Goal: Navigation & Orientation: Find specific page/section

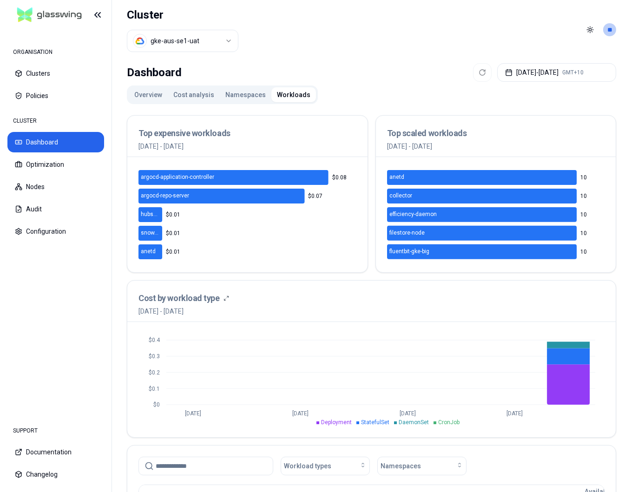
click at [143, 82] on div "Dashboard [DATE] - [DATE] GMT+10 Overview Cost analysis Namespaces Workloads To…" at bounding box center [371, 464] width 519 height 811
click at [138, 98] on button "Overview" at bounding box center [148, 94] width 39 height 15
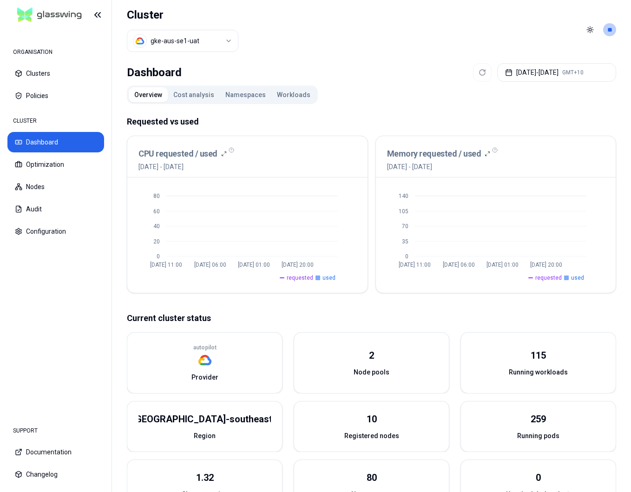
click at [186, 99] on button "Cost analysis" at bounding box center [194, 94] width 52 height 15
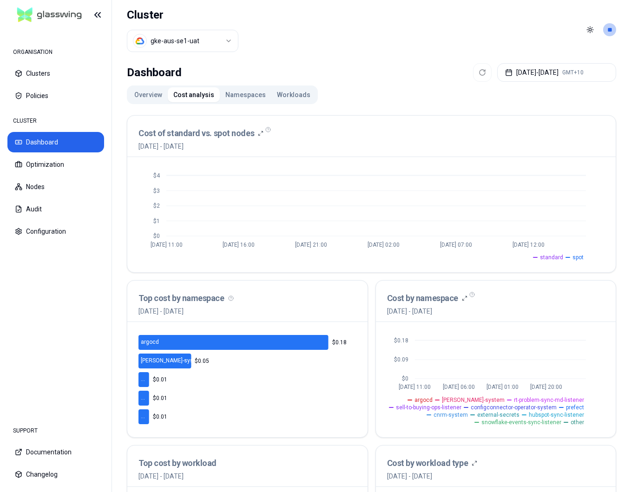
click at [168, 44] on html "ORGANISATION Clusters Policies CLUSTER Dashboard Optimization Nodes Audit Confi…" at bounding box center [315, 246] width 631 height 492
click at [290, 65] on html "ORGANISATION Clusters Policies CLUSTER Dashboard Optimization Nodes Audit Confi…" at bounding box center [315, 246] width 631 height 492
click at [152, 96] on button "Overview" at bounding box center [148, 94] width 39 height 15
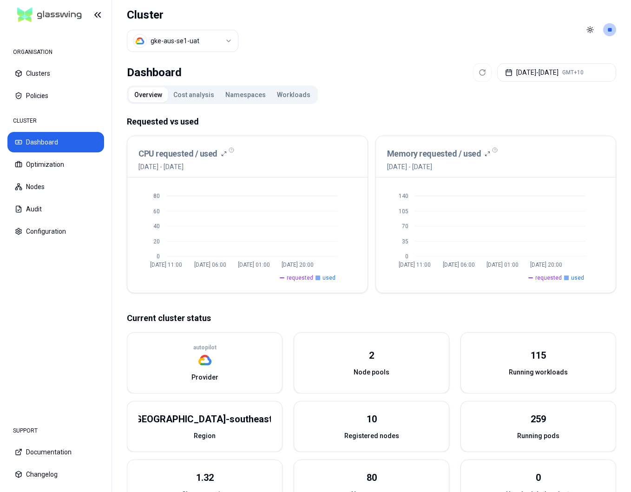
scroll to position [117, 0]
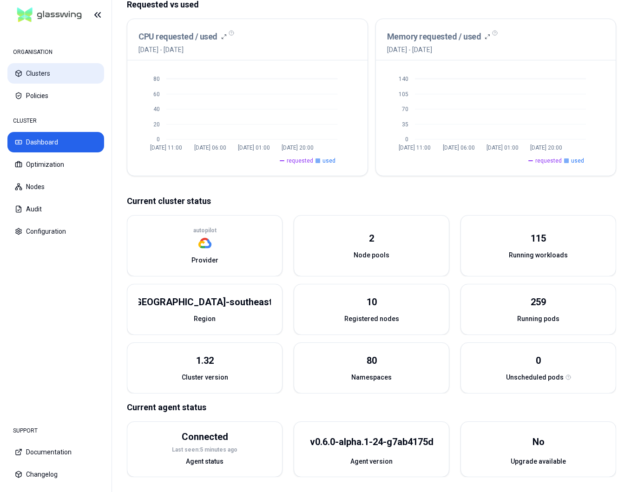
click at [37, 73] on button "Clusters" at bounding box center [55, 73] width 97 height 20
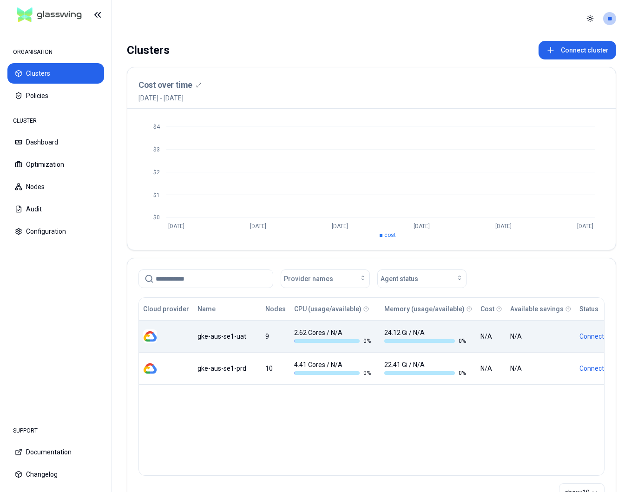
click at [236, 339] on div "gke-aus-se1-uat" at bounding box center [226, 336] width 59 height 9
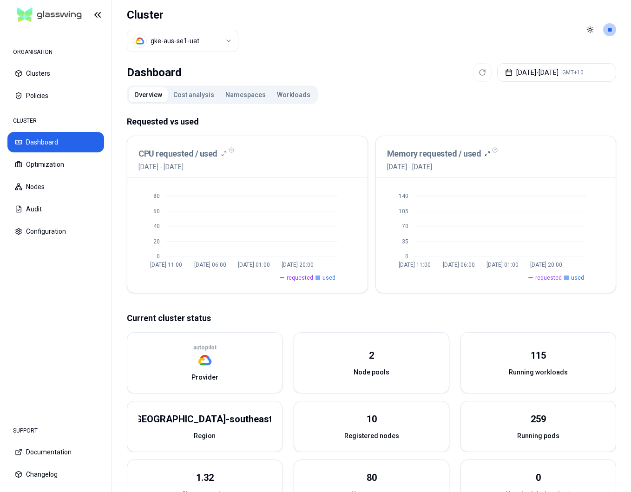
click at [275, 98] on button "Workloads" at bounding box center [293, 94] width 45 height 15
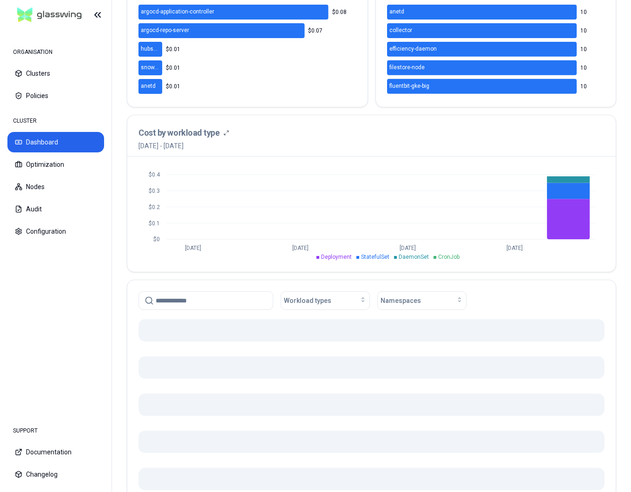
scroll to position [251, 0]
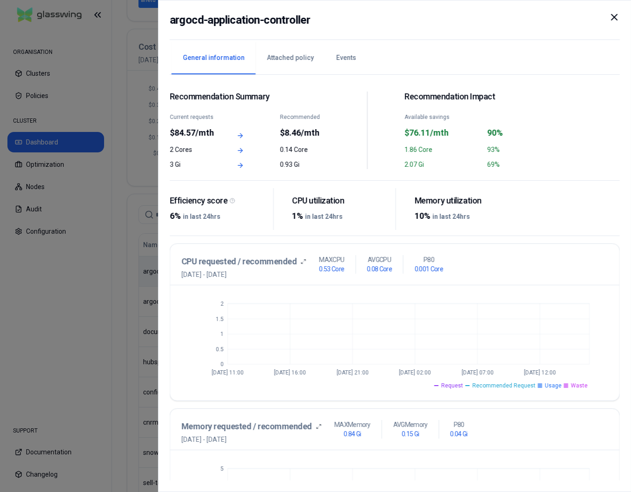
click at [615, 17] on icon at bounding box center [613, 17] width 11 height 11
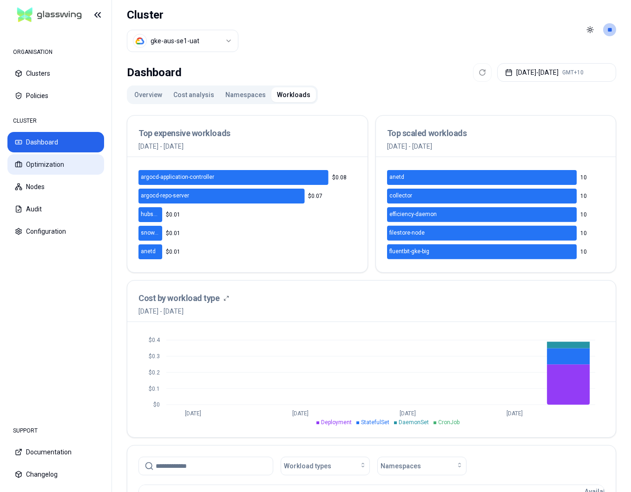
click at [44, 169] on button "Optimization" at bounding box center [55, 164] width 97 height 20
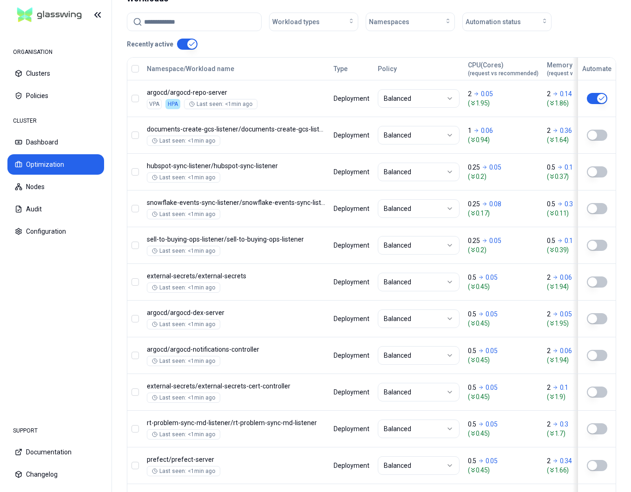
scroll to position [375, 0]
